Goal: Check status: Check status

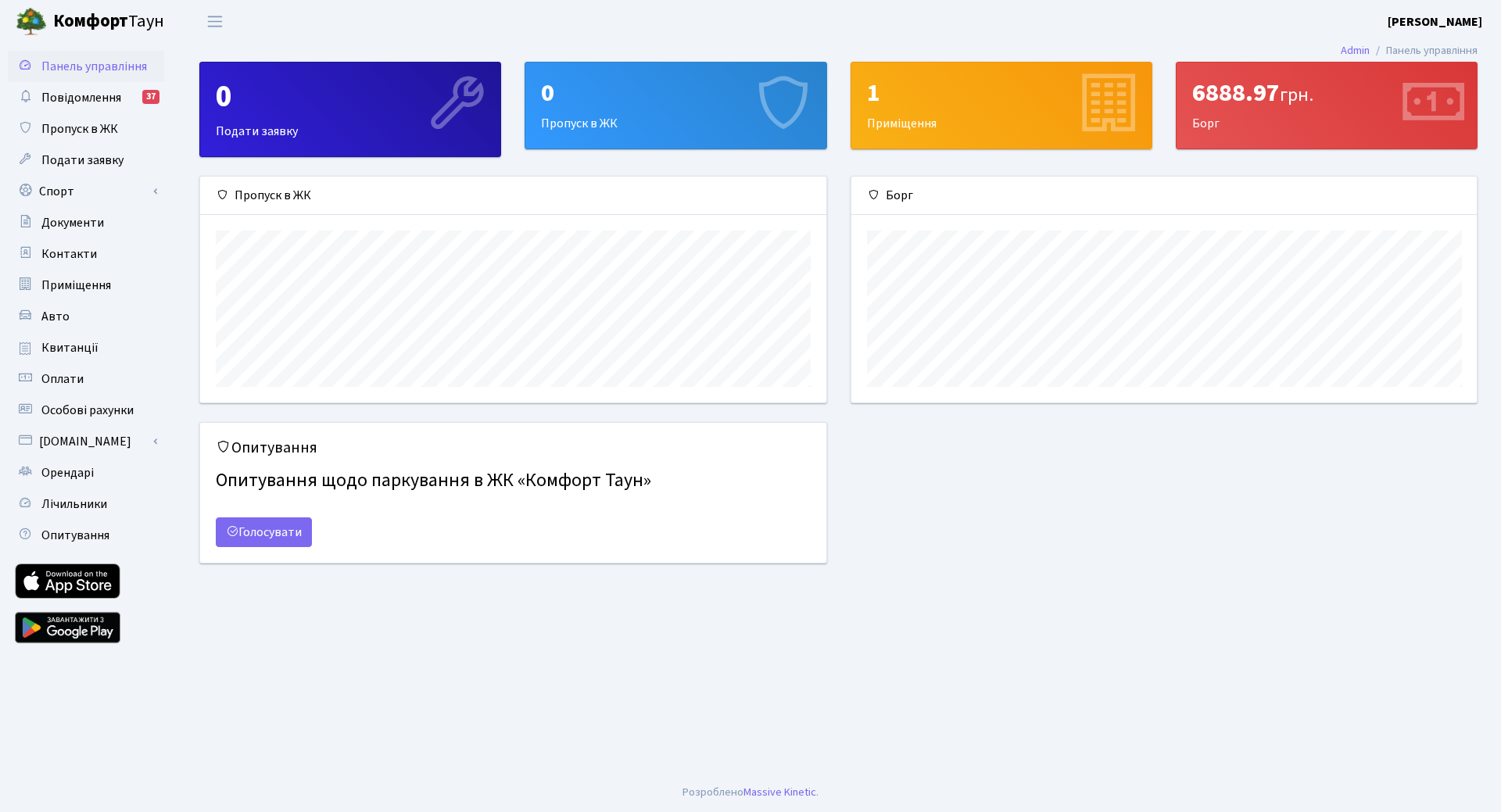
scroll to position [226, 626]
click at [77, 342] on span "Квитанції" at bounding box center [70, 348] width 57 height 17
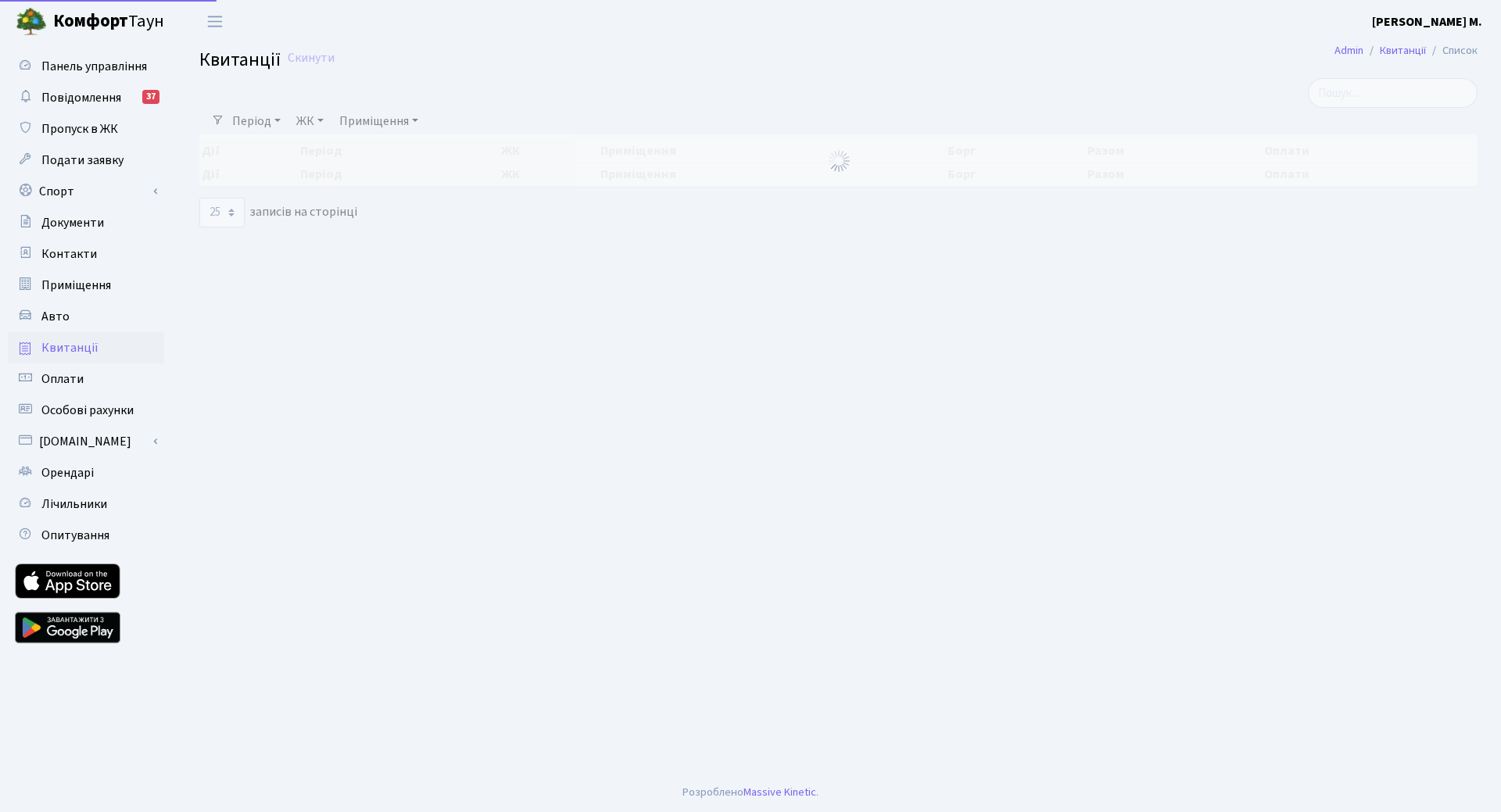
select select "25"
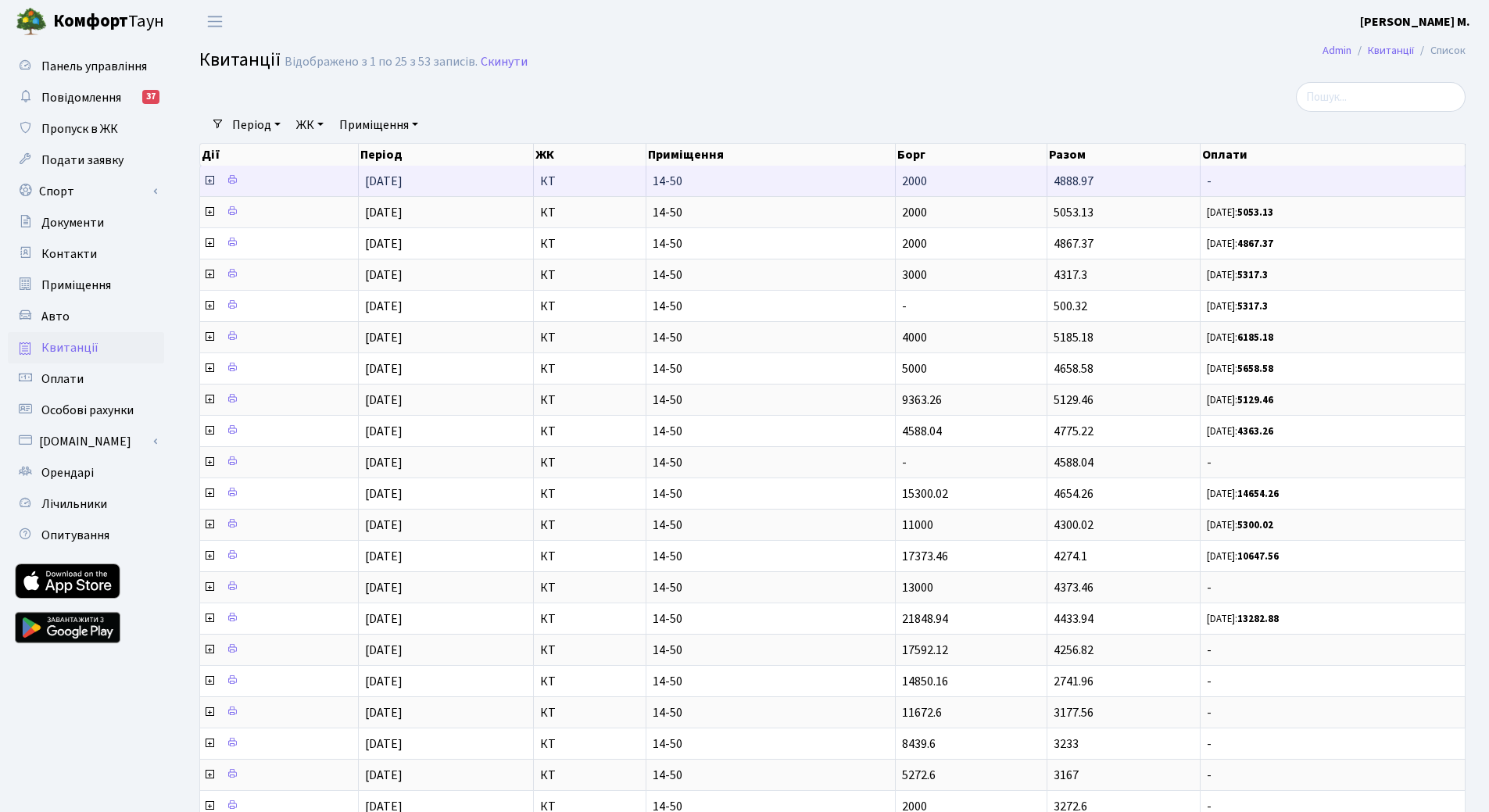
click at [209, 181] on icon at bounding box center [209, 180] width 12 height 12
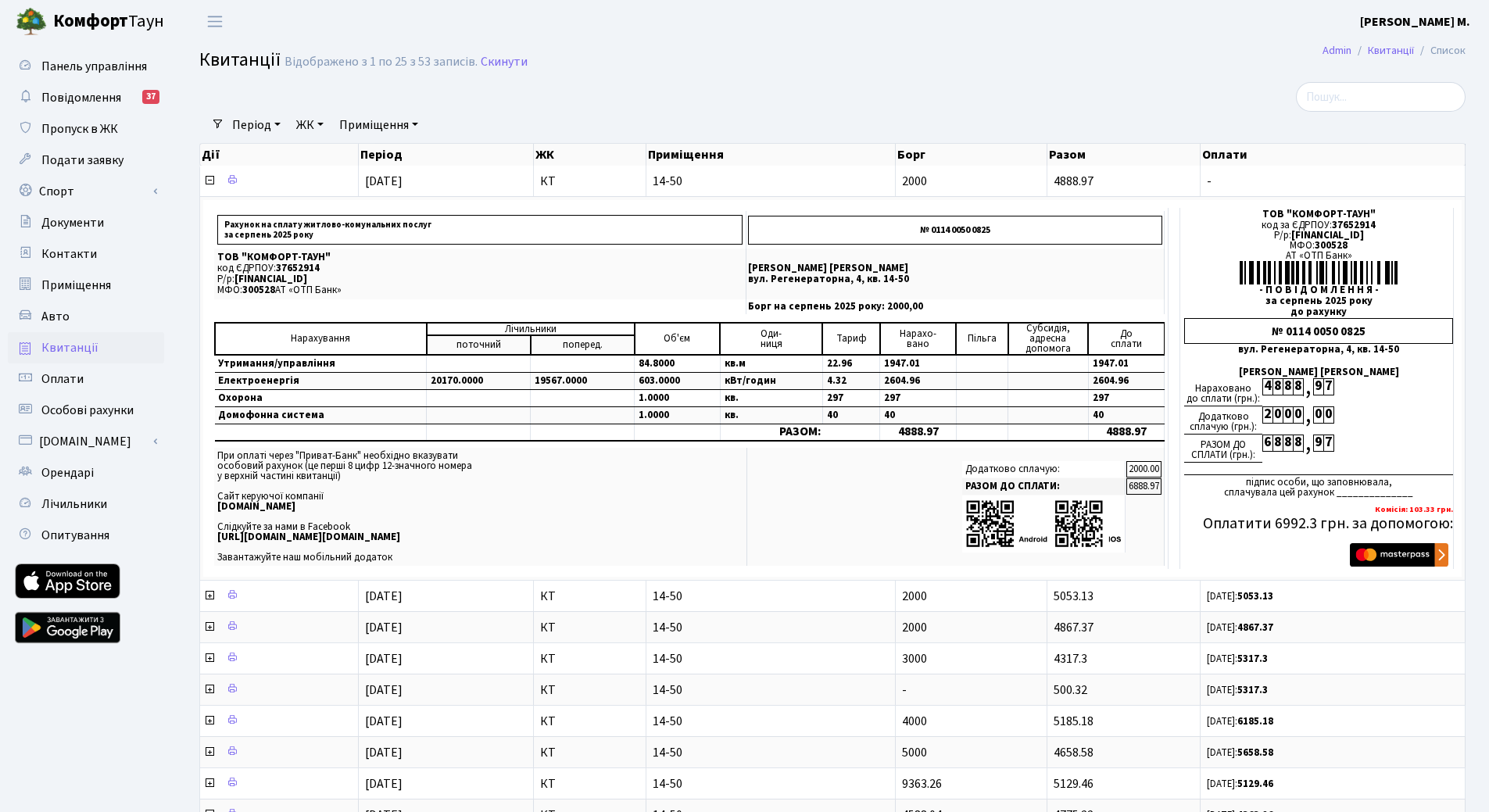
click at [77, 350] on span "Квитанції" at bounding box center [70, 348] width 57 height 17
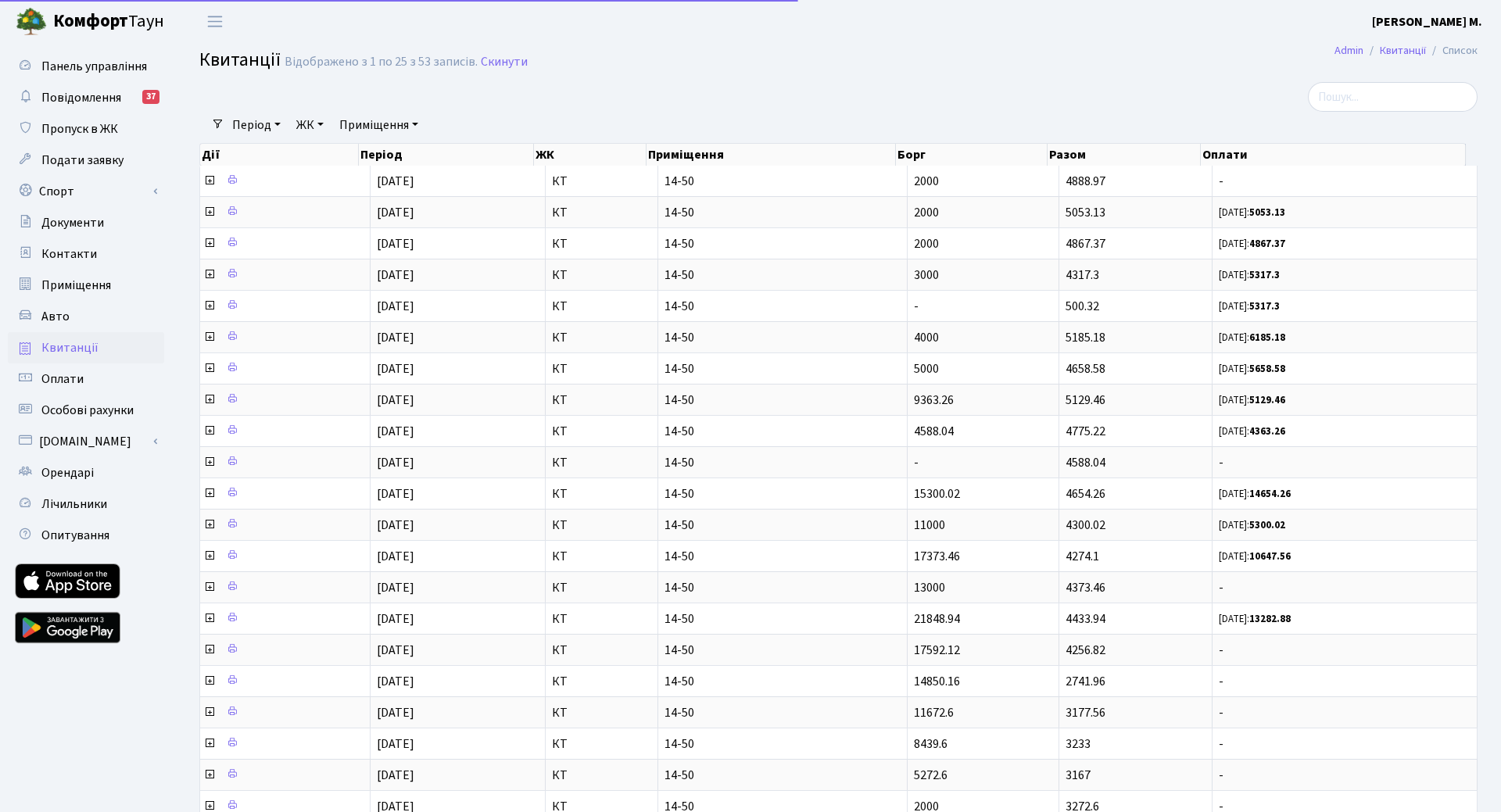
select select "25"
